Goal: Task Accomplishment & Management: Manage account settings

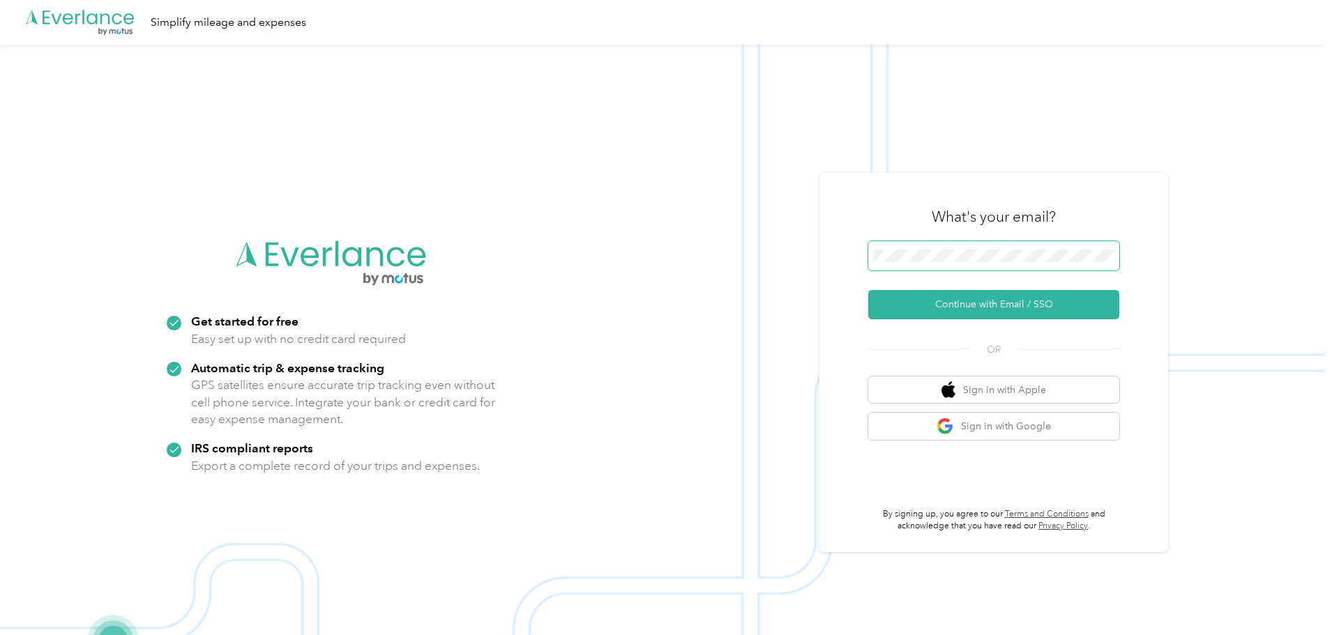
click at [1005, 265] on span at bounding box center [993, 255] width 251 height 29
click at [1006, 303] on button "Continue with Email / SSO" at bounding box center [993, 304] width 251 height 29
click at [1013, 300] on button "Continue with Email / SSO" at bounding box center [993, 304] width 251 height 29
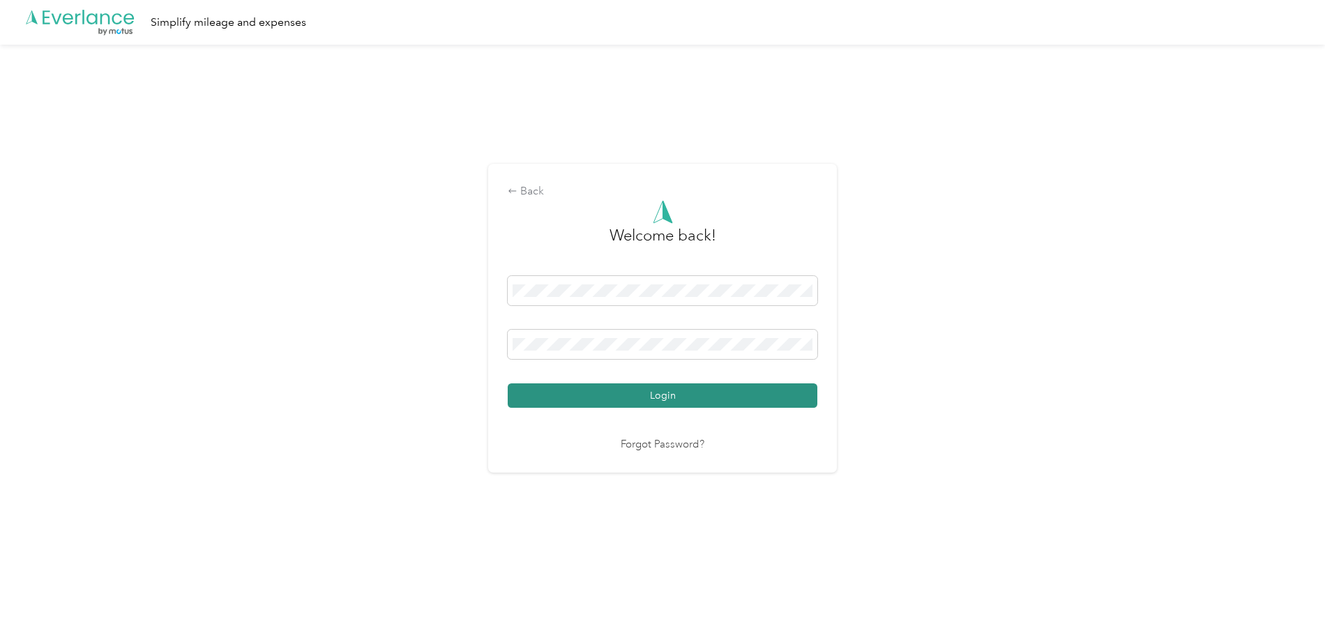
click at [712, 393] on button "Login" at bounding box center [663, 396] width 310 height 24
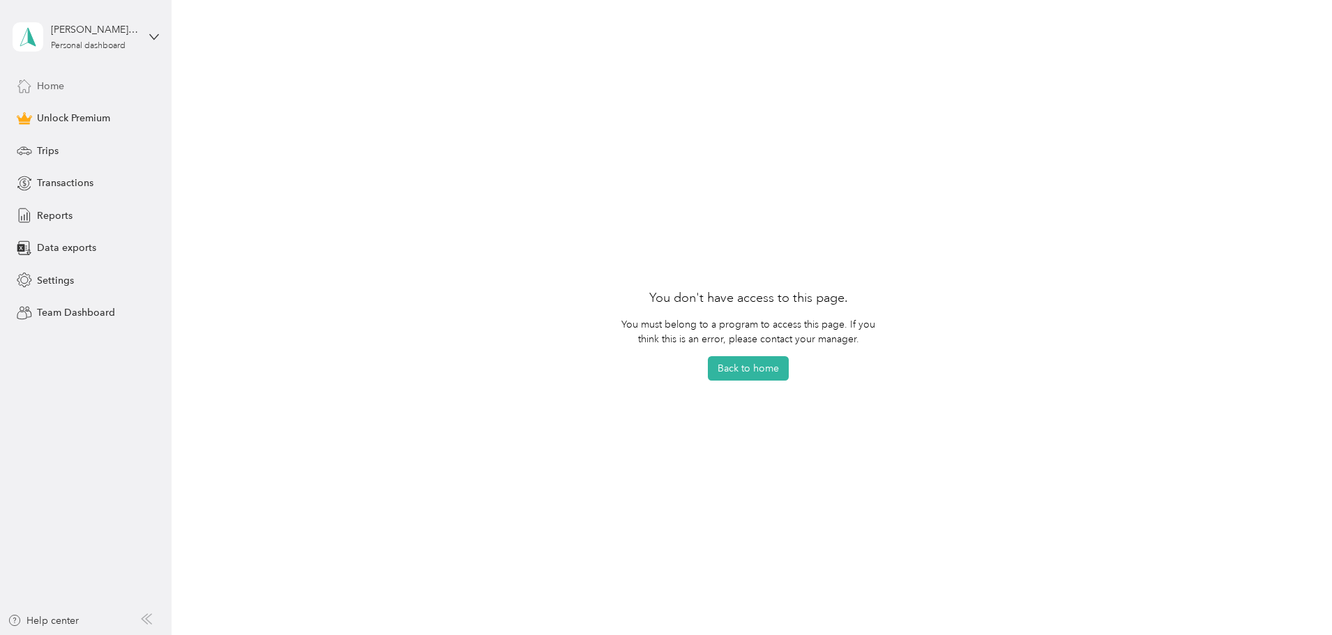
click at [70, 84] on div "Home" at bounding box center [86, 85] width 146 height 25
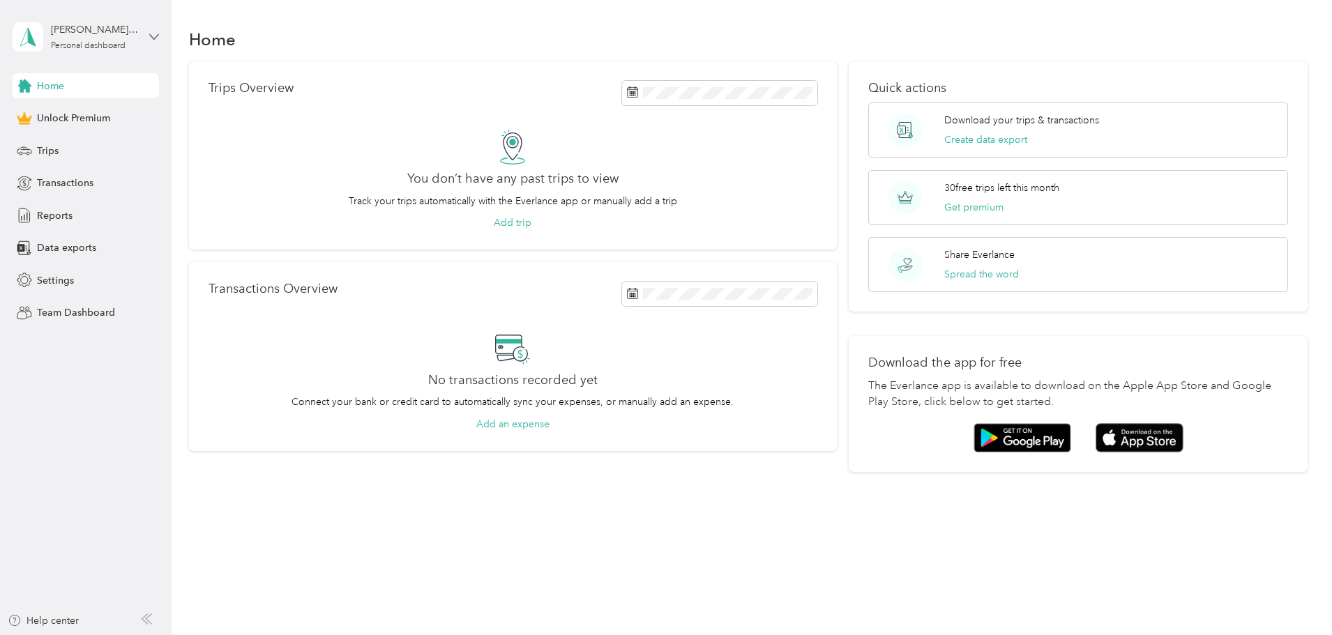
click at [151, 32] on icon at bounding box center [154, 37] width 10 height 10
click at [77, 281] on div "Settings" at bounding box center [86, 280] width 146 height 25
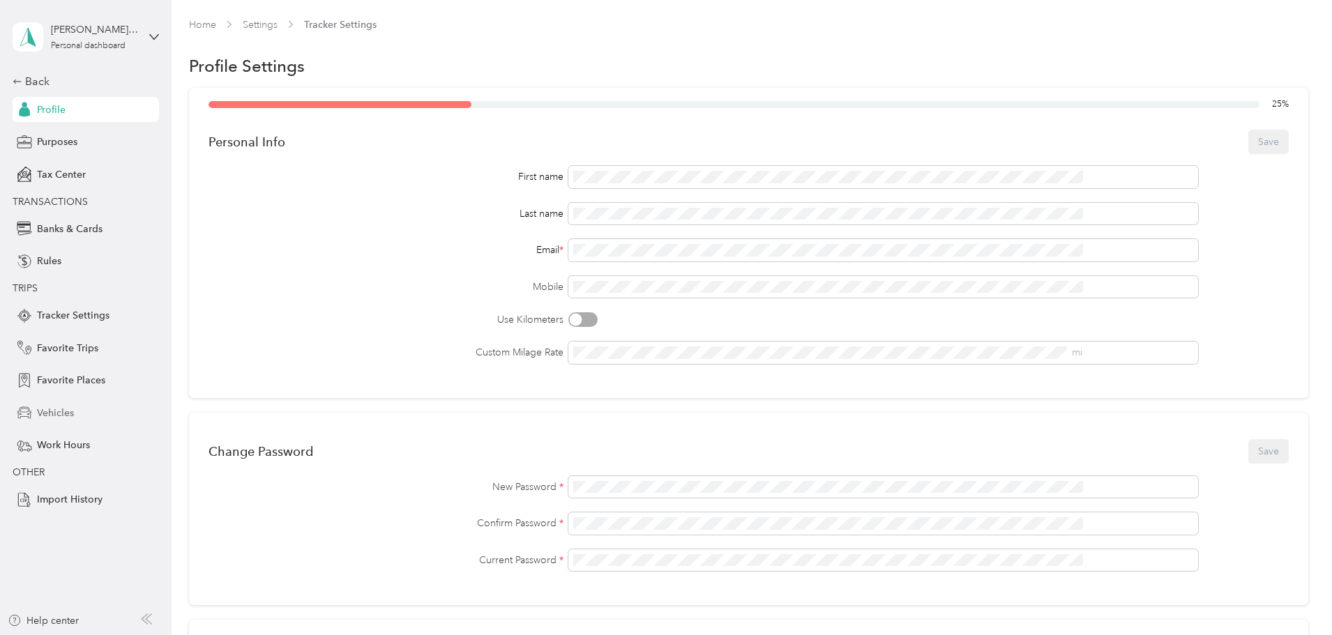
click at [51, 408] on span "Vehicles" at bounding box center [55, 413] width 37 height 15
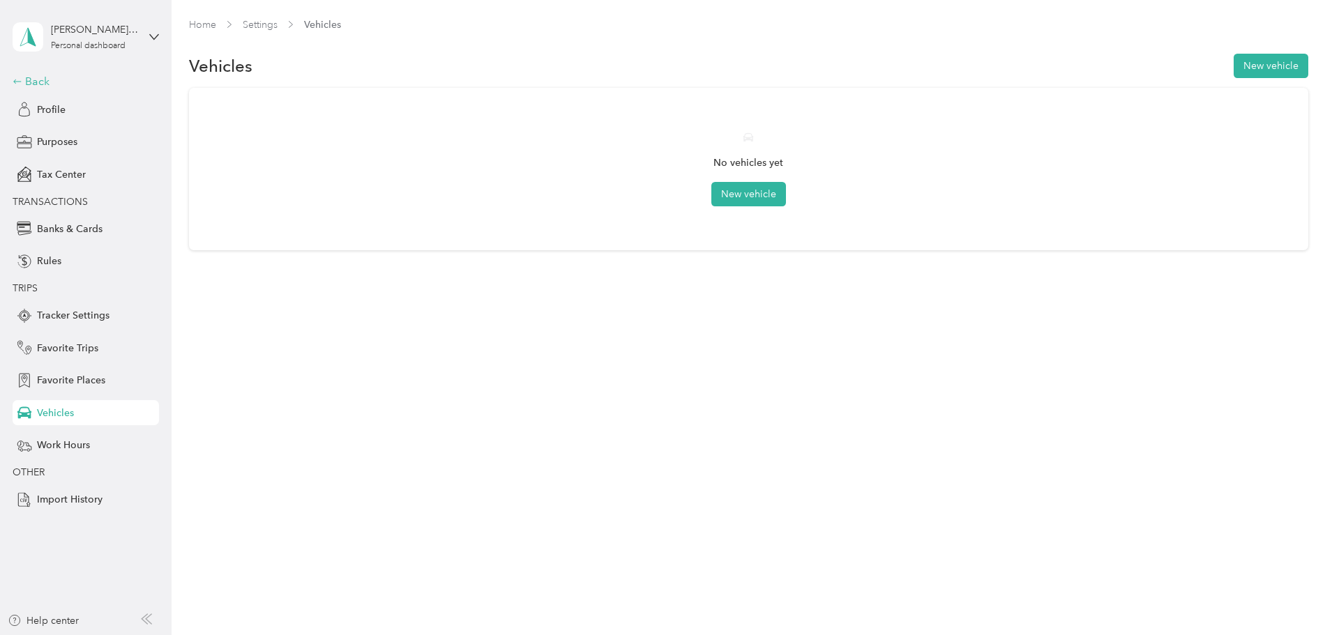
click at [29, 80] on div "Back" at bounding box center [82, 81] width 139 height 17
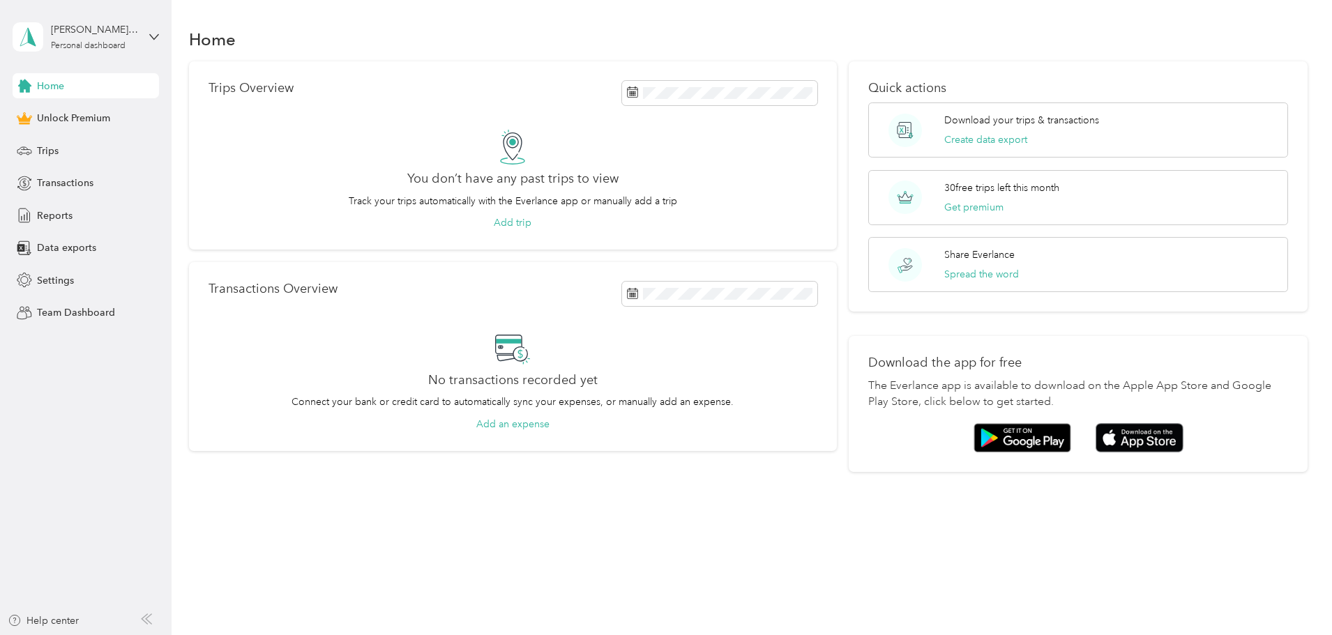
click at [72, 79] on div "Home" at bounding box center [86, 85] width 146 height 25
click at [43, 142] on div "Trips" at bounding box center [86, 150] width 146 height 25
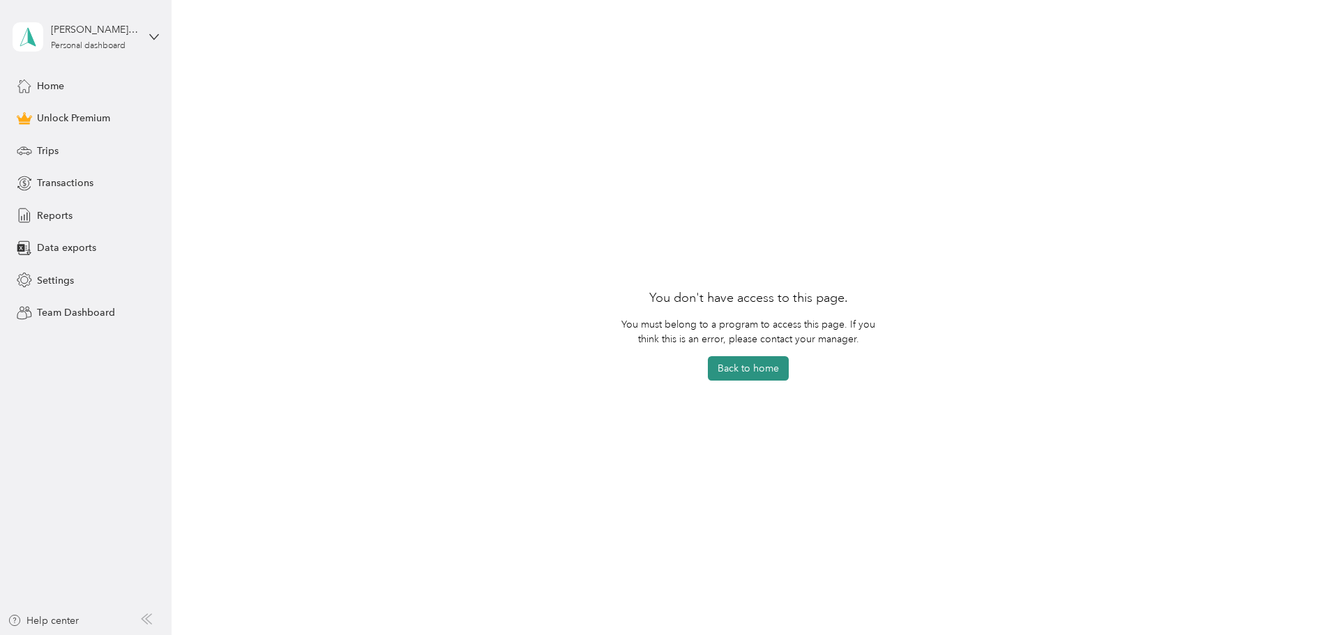
click at [748, 362] on button "Back to home" at bounding box center [748, 368] width 81 height 24
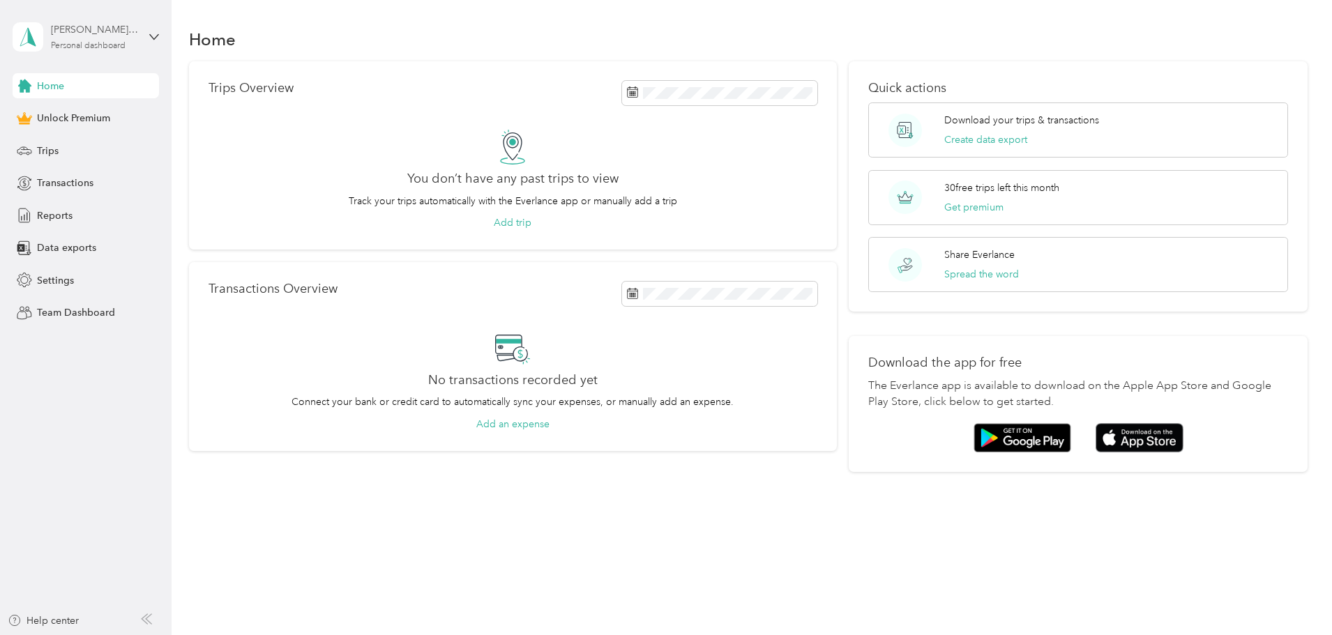
click at [111, 36] on div "[PERSON_NAME][EMAIL_ADDRESS][DOMAIN_NAME]" at bounding box center [94, 29] width 87 height 15
click at [115, 31] on div "[PERSON_NAME][EMAIL_ADDRESS][DOMAIN_NAME]" at bounding box center [94, 29] width 87 height 15
click at [50, 284] on span "Settings" at bounding box center [55, 280] width 37 height 15
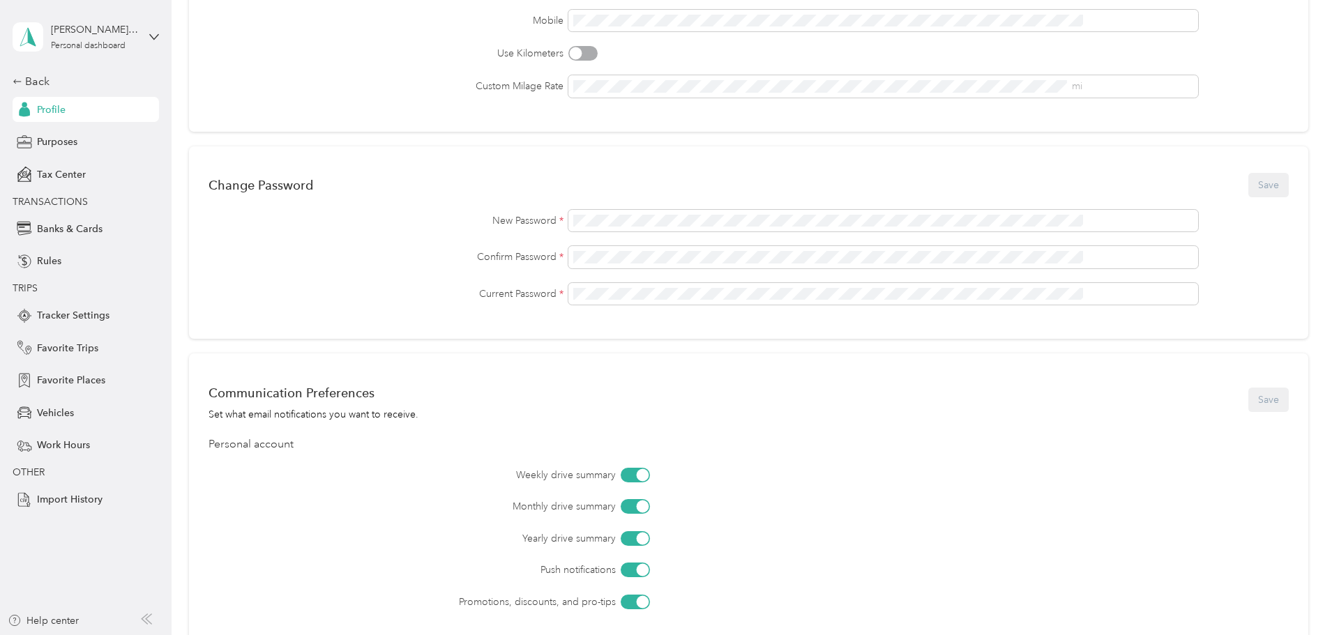
scroll to position [433, 0]
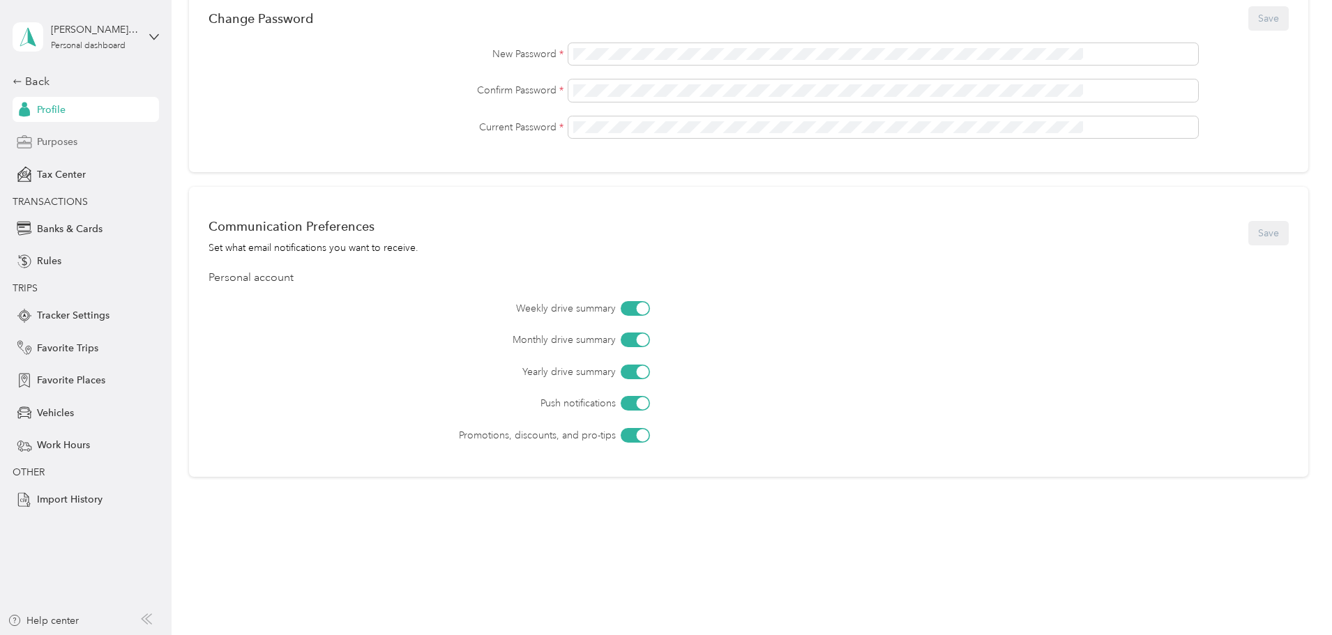
click at [63, 137] on span "Purposes" at bounding box center [57, 142] width 40 height 15
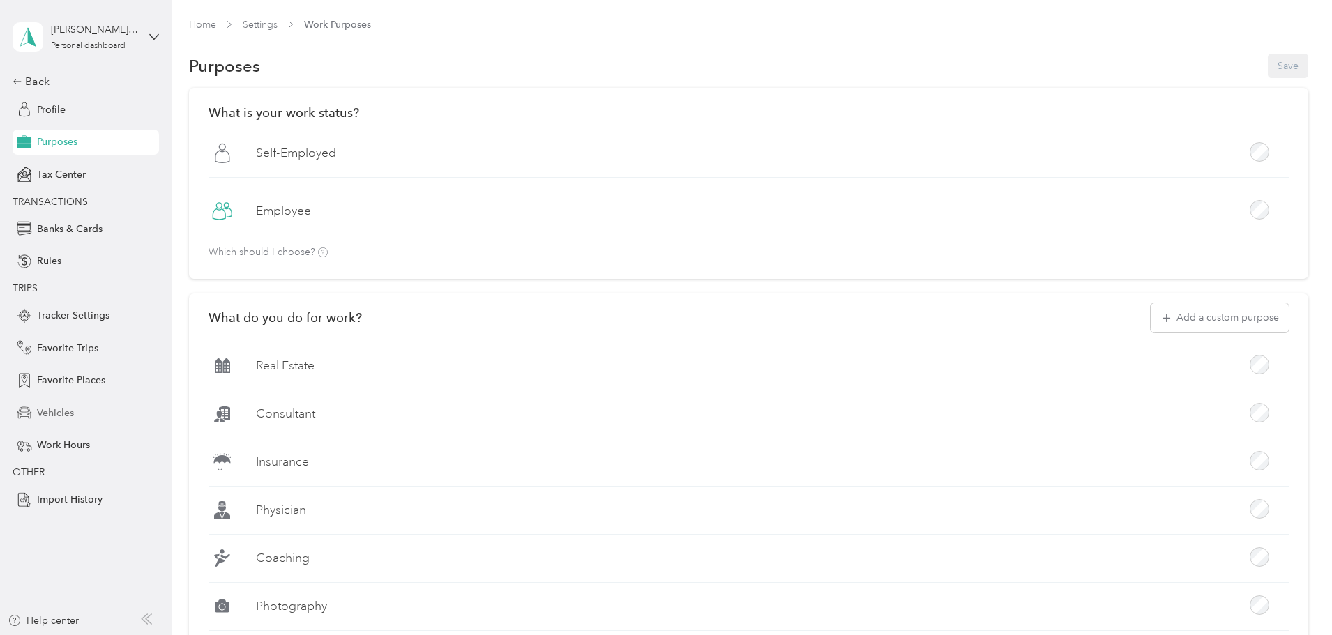
click at [55, 416] on span "Vehicles" at bounding box center [55, 413] width 37 height 15
